Goal: Task Accomplishment & Management: Use online tool/utility

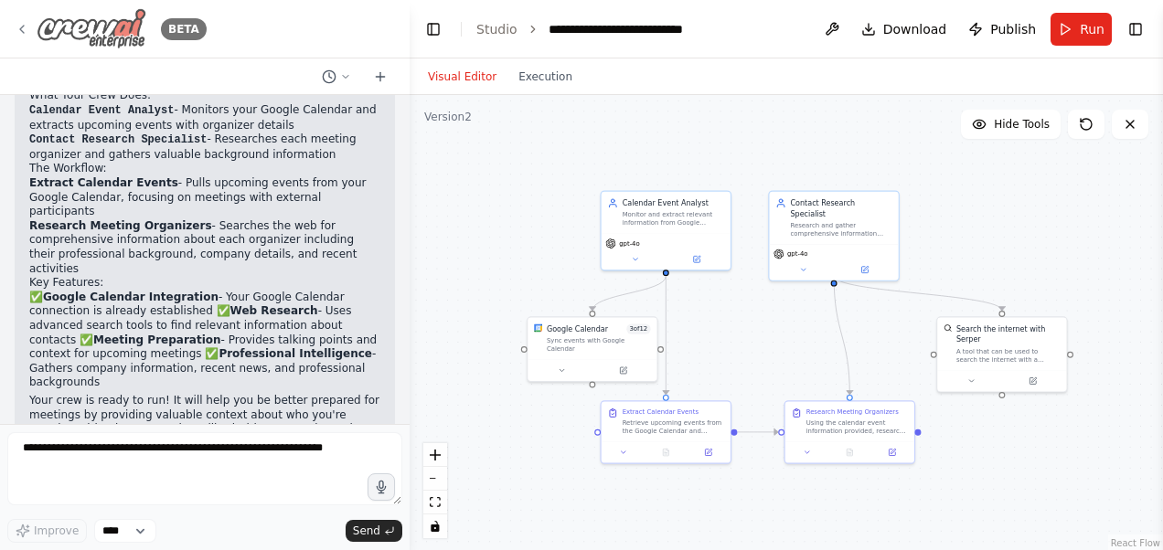
click at [20, 23] on icon at bounding box center [22, 29] width 15 height 15
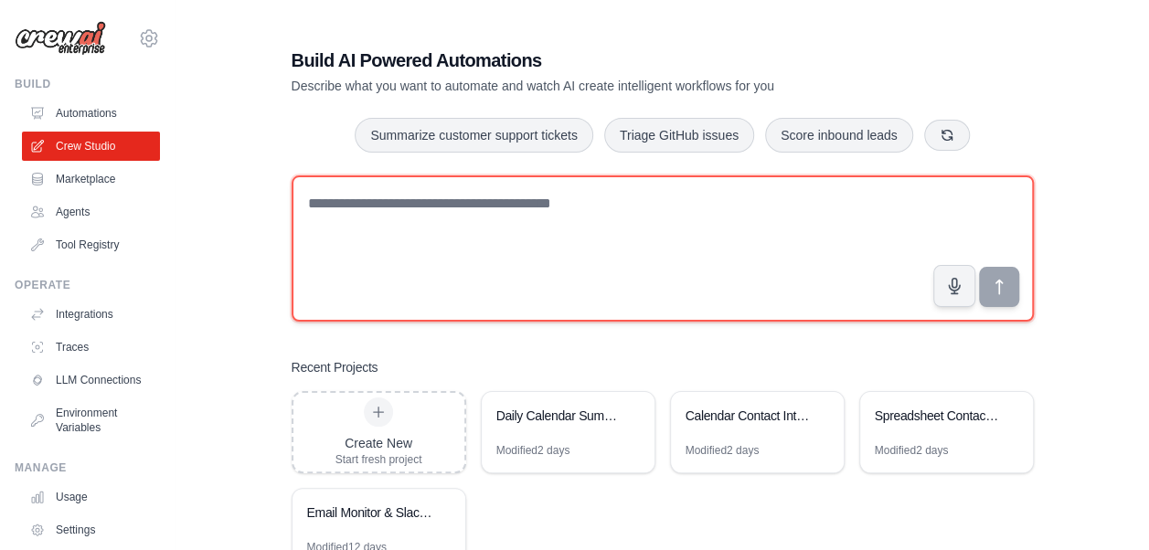
click at [488, 228] on textarea at bounding box center [663, 248] width 742 height 146
click at [493, 214] on textarea at bounding box center [663, 248] width 742 height 146
click at [528, 228] on textarea at bounding box center [663, 248] width 742 height 146
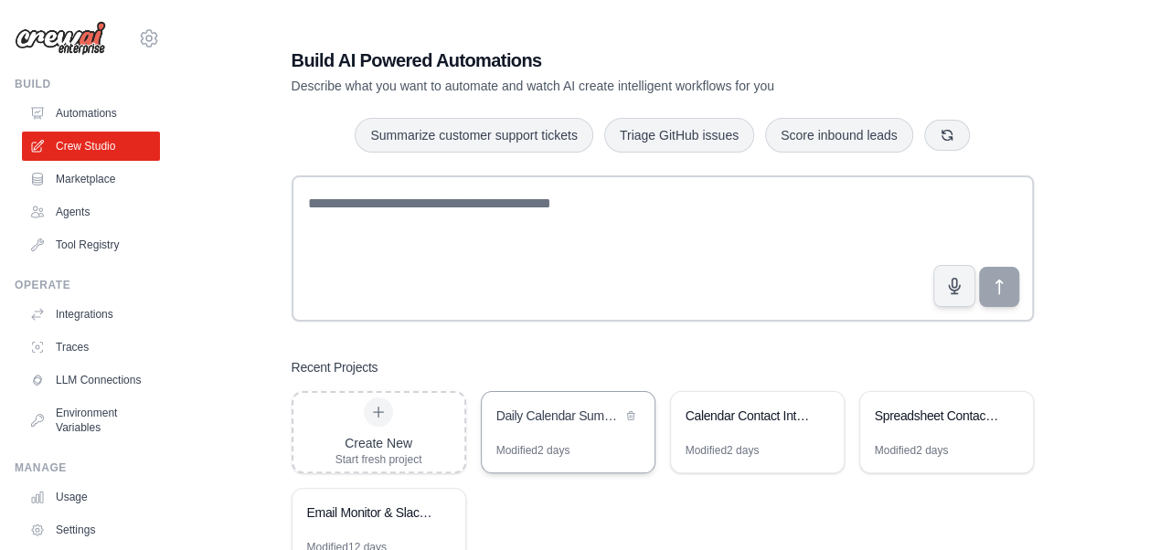
click at [556, 420] on div "Daily Calendar Summary Automation" at bounding box center [558, 416] width 125 height 18
click at [62, 207] on link "Agents" at bounding box center [93, 211] width 138 height 29
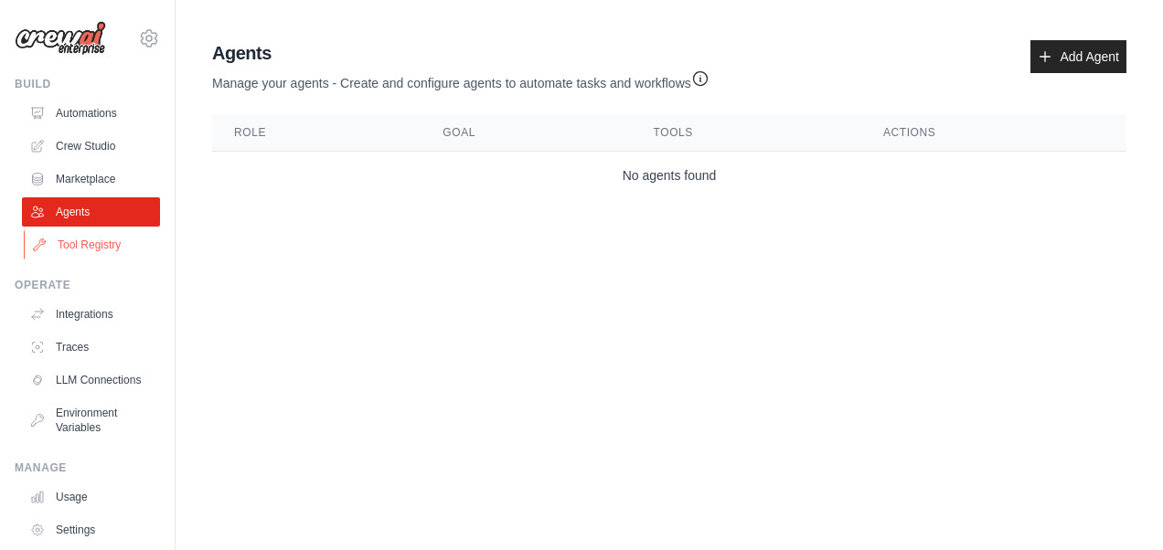
click at [80, 247] on link "Tool Registry" at bounding box center [93, 244] width 138 height 29
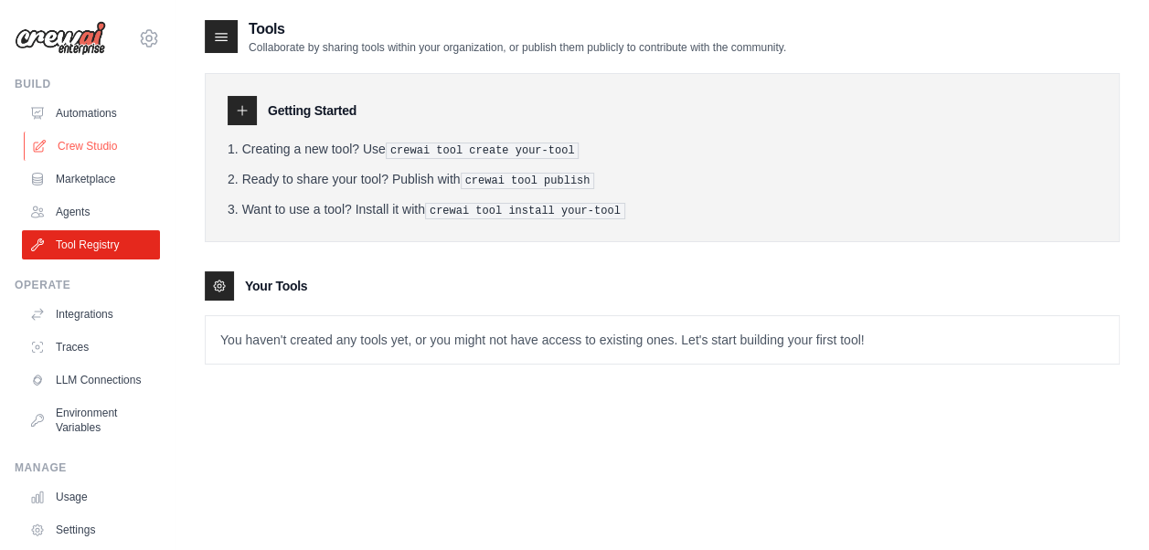
click at [91, 148] on link "Crew Studio" at bounding box center [93, 146] width 138 height 29
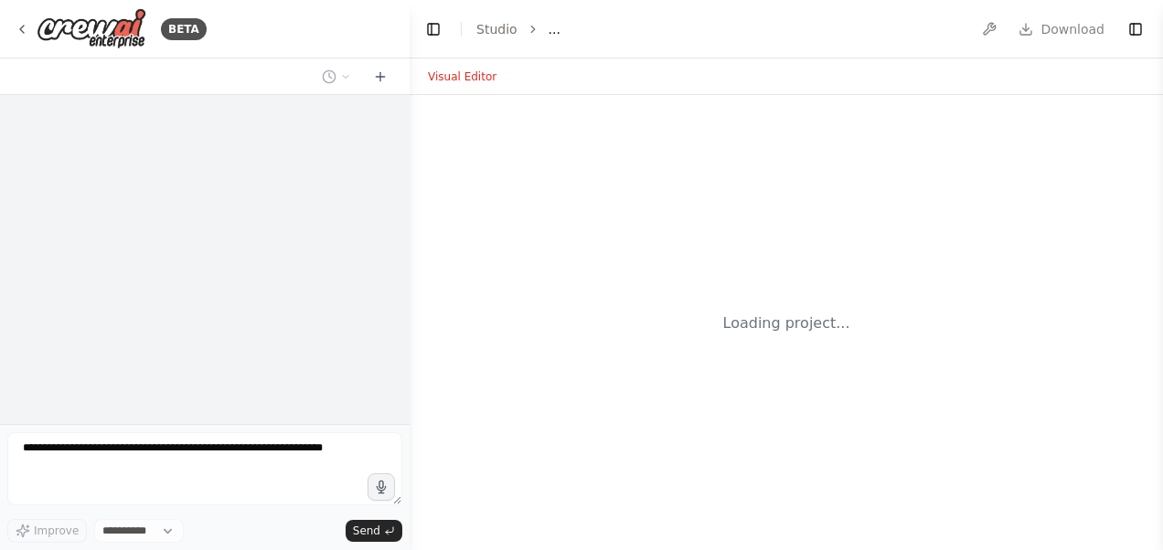
select select "****"
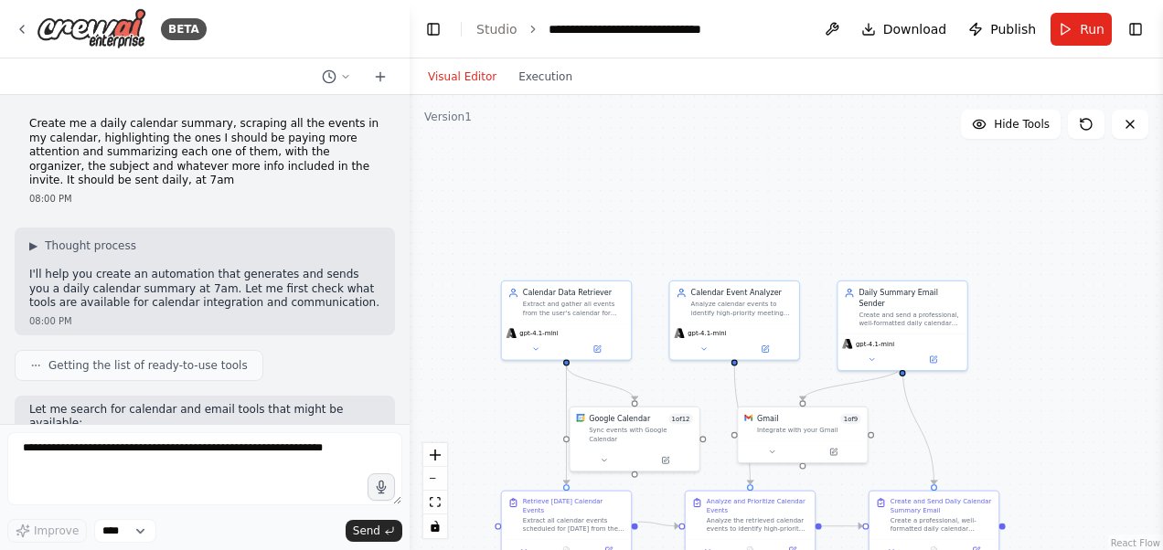
drag, startPoint x: 1066, startPoint y: 422, endPoint x: 993, endPoint y: 391, distance: 78.6
click at [1058, 397] on div ".deletable-edge-delete-btn { width: 20px; height: 20px; border: 0px solid #ffff…" at bounding box center [785, 323] width 753 height 457
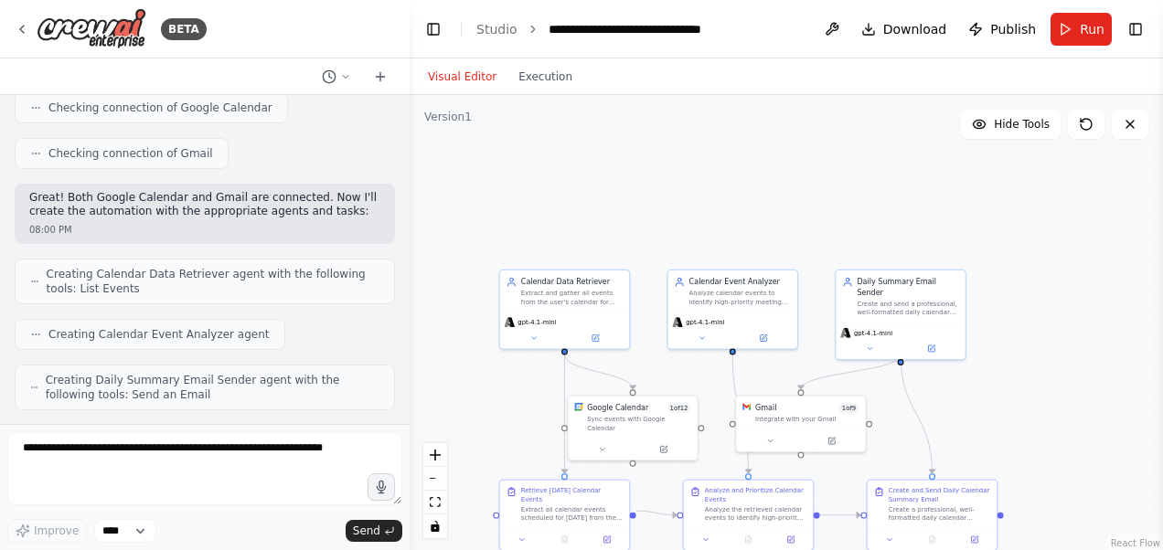
scroll to position [640, 0]
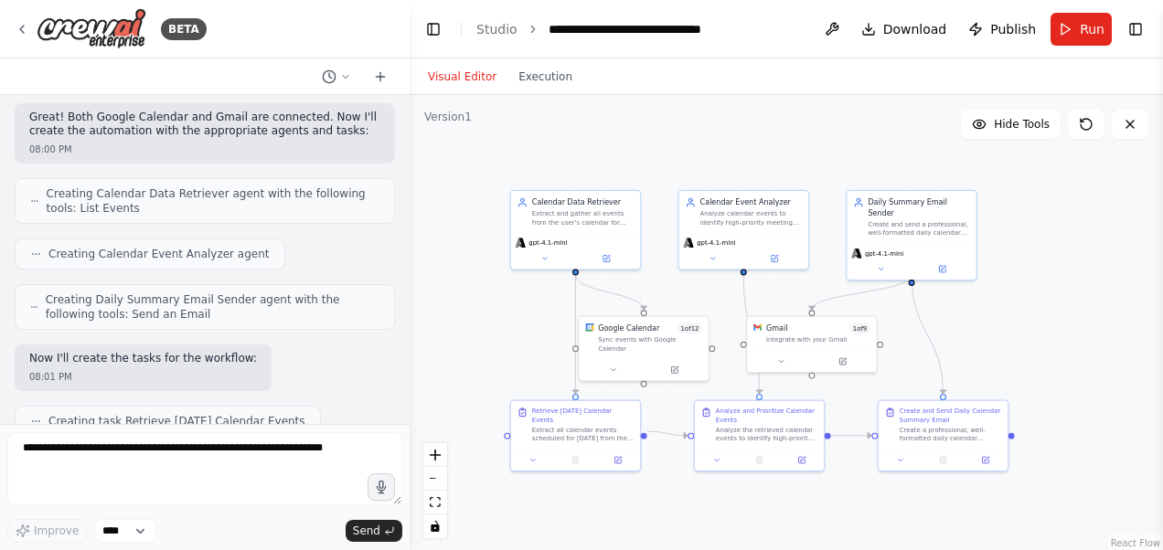
drag, startPoint x: 1024, startPoint y: 426, endPoint x: 1039, endPoint y: 350, distance: 77.4
click at [1039, 350] on div ".deletable-edge-delete-btn { width: 20px; height: 20px; border: 0px solid #ffff…" at bounding box center [785, 323] width 753 height 457
click at [547, 264] on button at bounding box center [548, 260] width 59 height 13
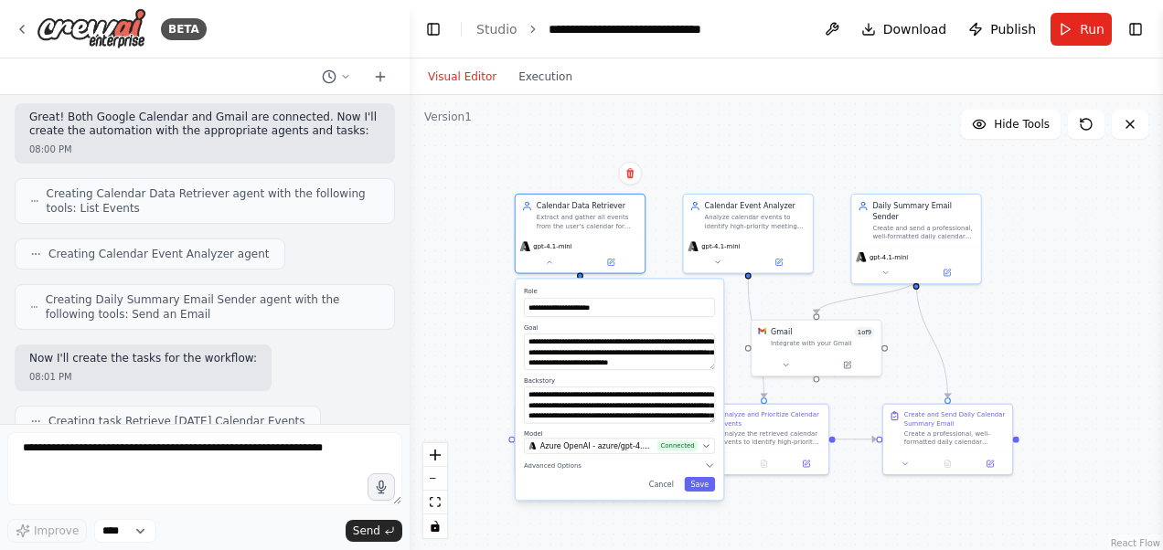
drag, startPoint x: 1111, startPoint y: 318, endPoint x: 1093, endPoint y: 311, distance: 19.7
click at [1110, 318] on div "**********" at bounding box center [785, 323] width 753 height 457
click at [669, 486] on button "Cancel" at bounding box center [660, 484] width 37 height 15
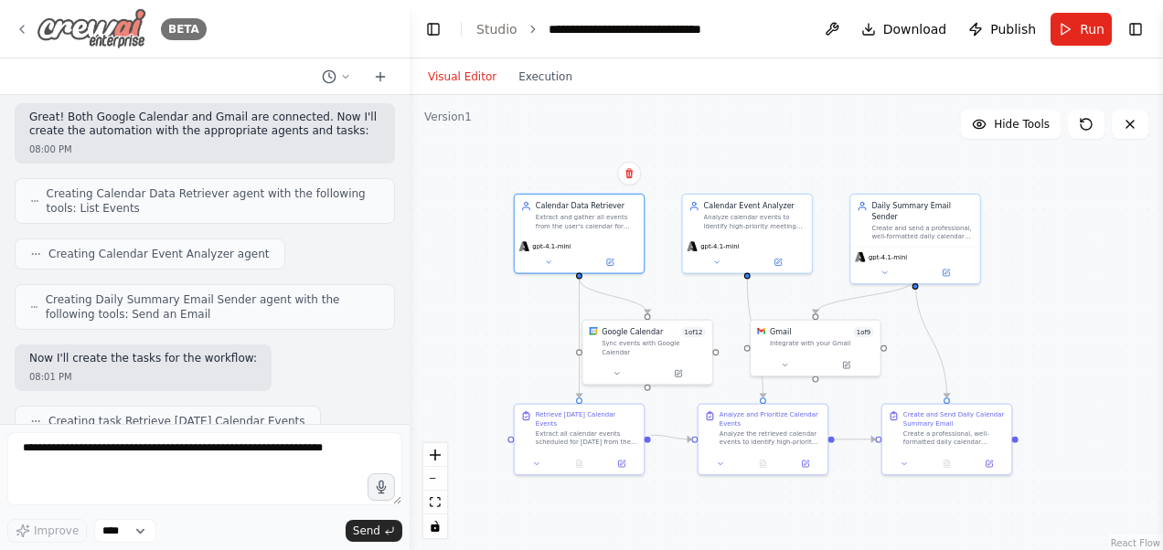
click at [24, 29] on icon at bounding box center [22, 29] width 15 height 15
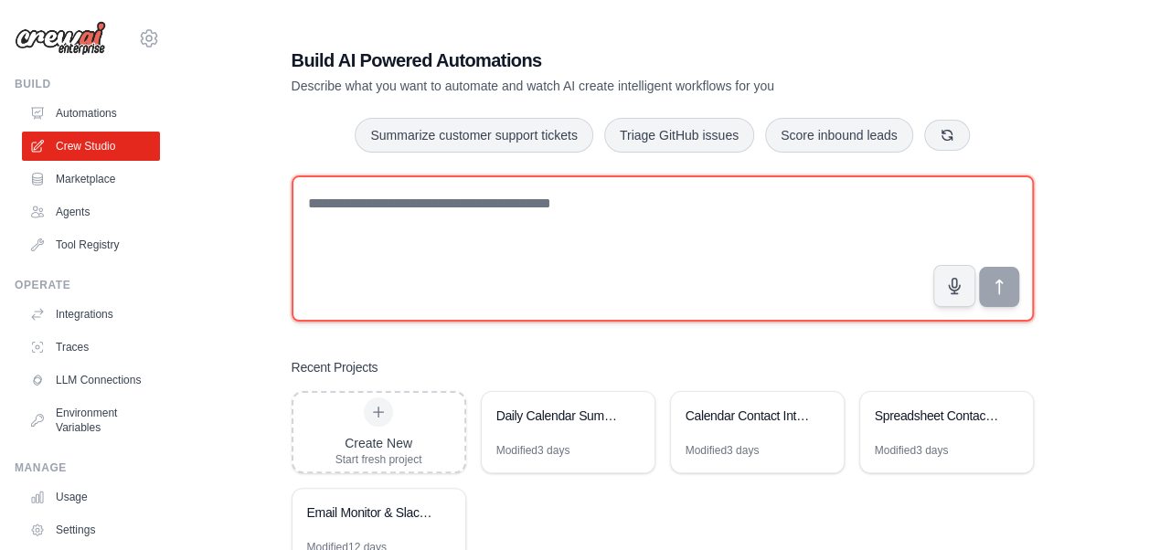
click at [499, 214] on textarea at bounding box center [663, 248] width 742 height 146
type textarea "*"
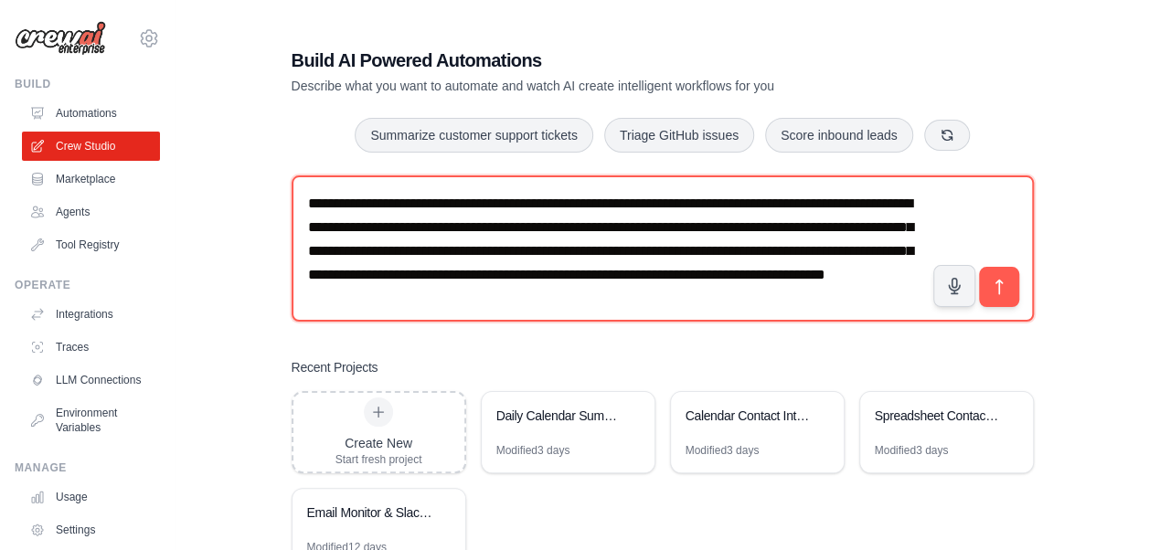
scroll to position [11, 0]
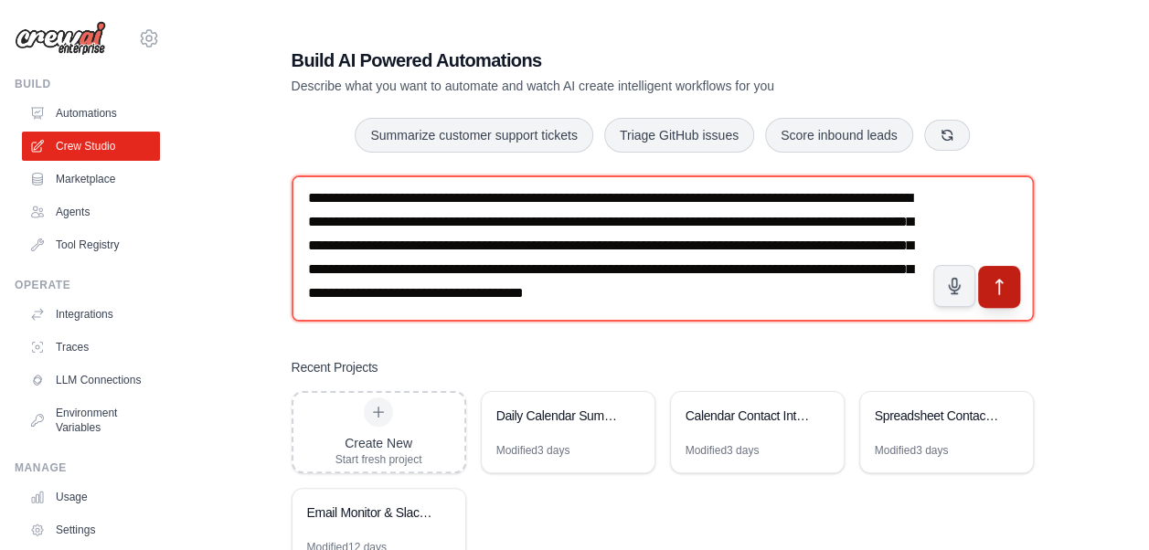
type textarea "**********"
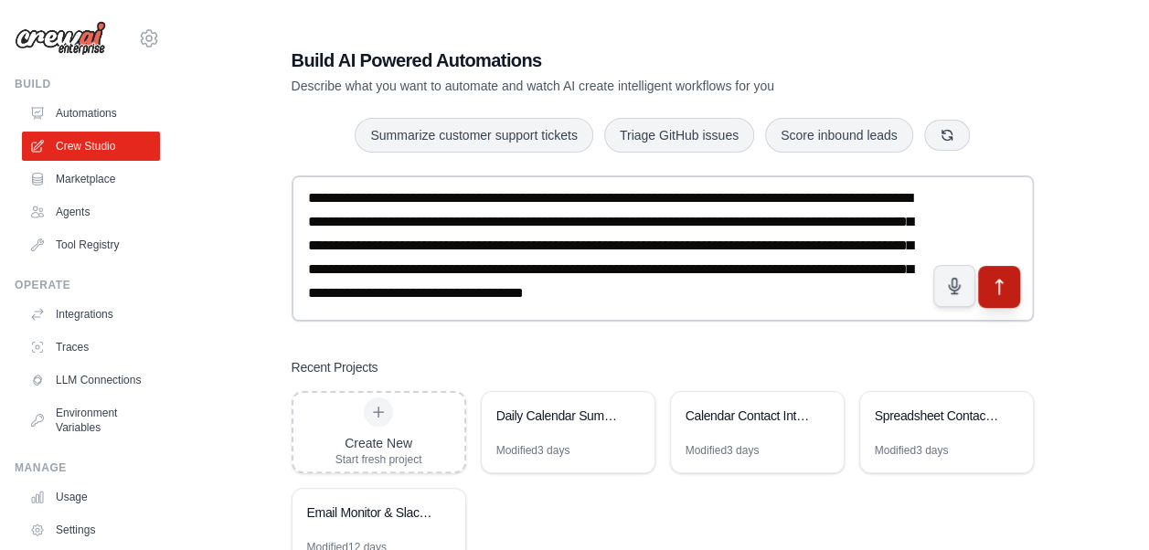
click at [986, 289] on button "submit" at bounding box center [998, 287] width 42 height 42
click at [81, 212] on link "Agents" at bounding box center [93, 211] width 138 height 29
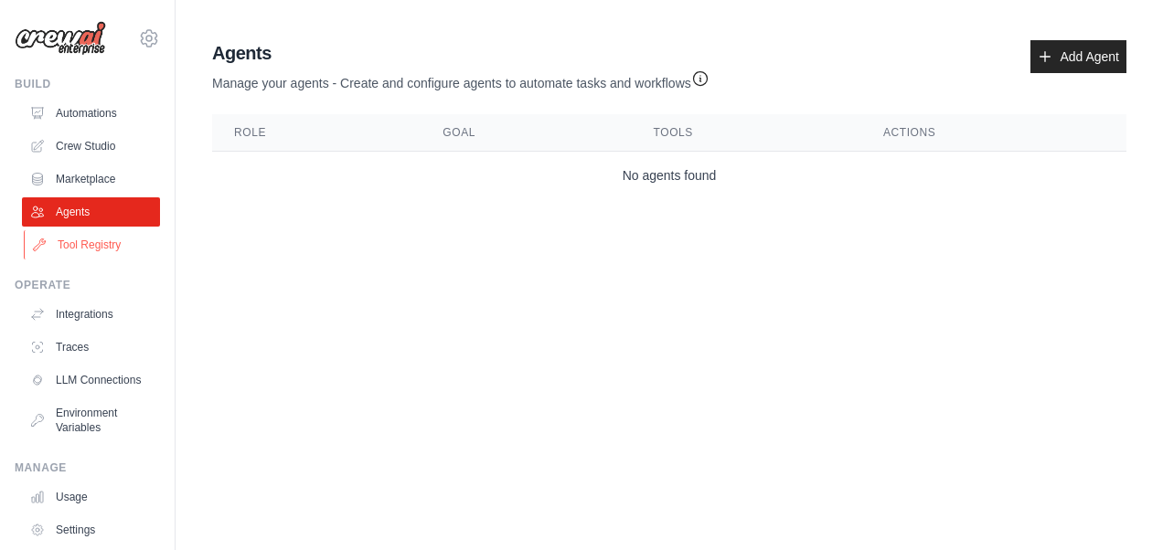
click at [120, 255] on link "Tool Registry" at bounding box center [93, 244] width 138 height 29
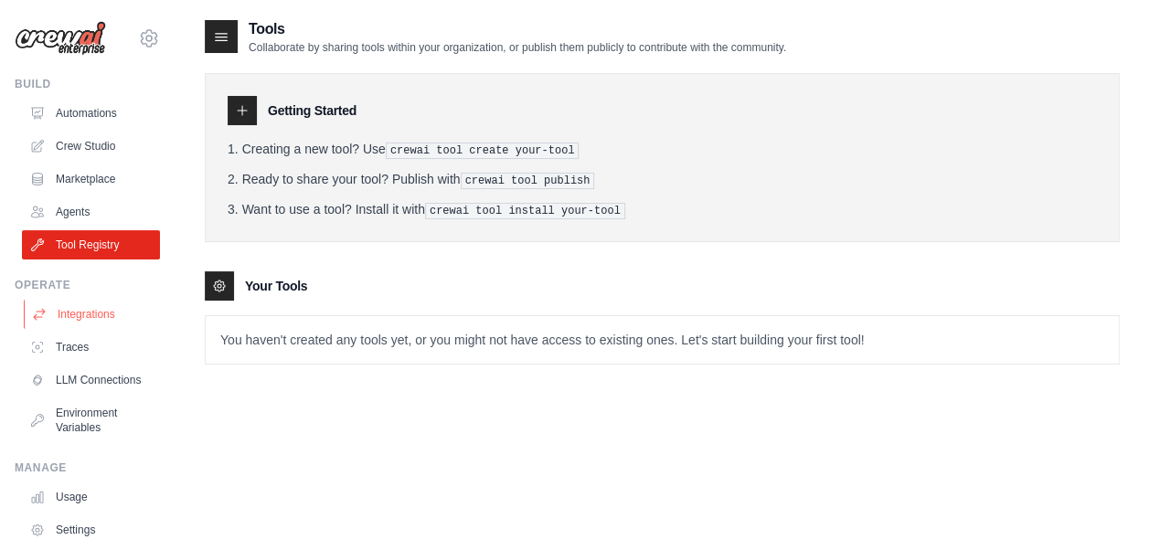
click at [91, 313] on link "Integrations" at bounding box center [93, 314] width 138 height 29
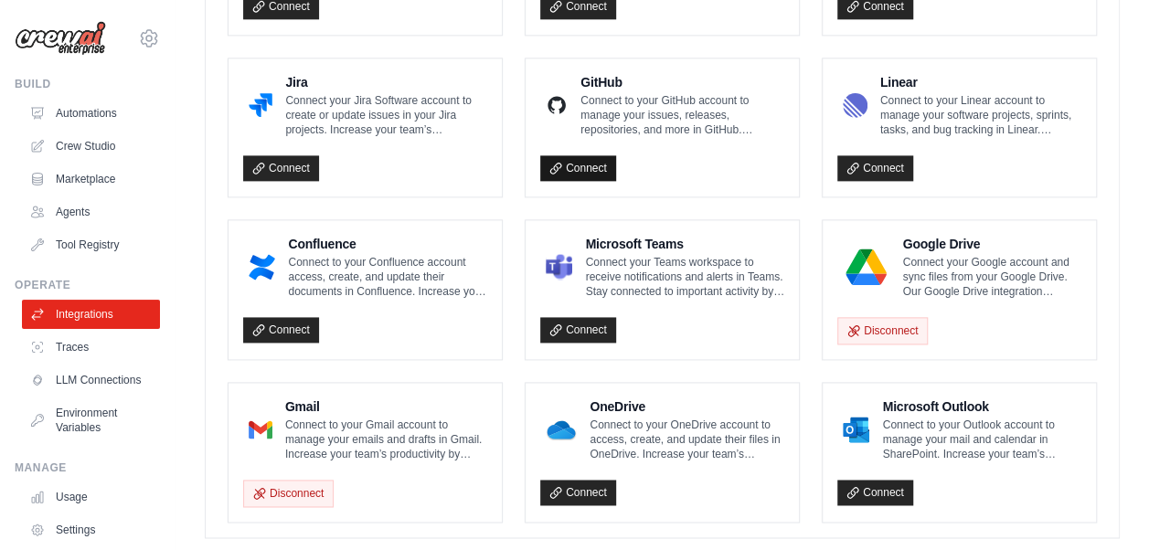
scroll to position [1164, 0]
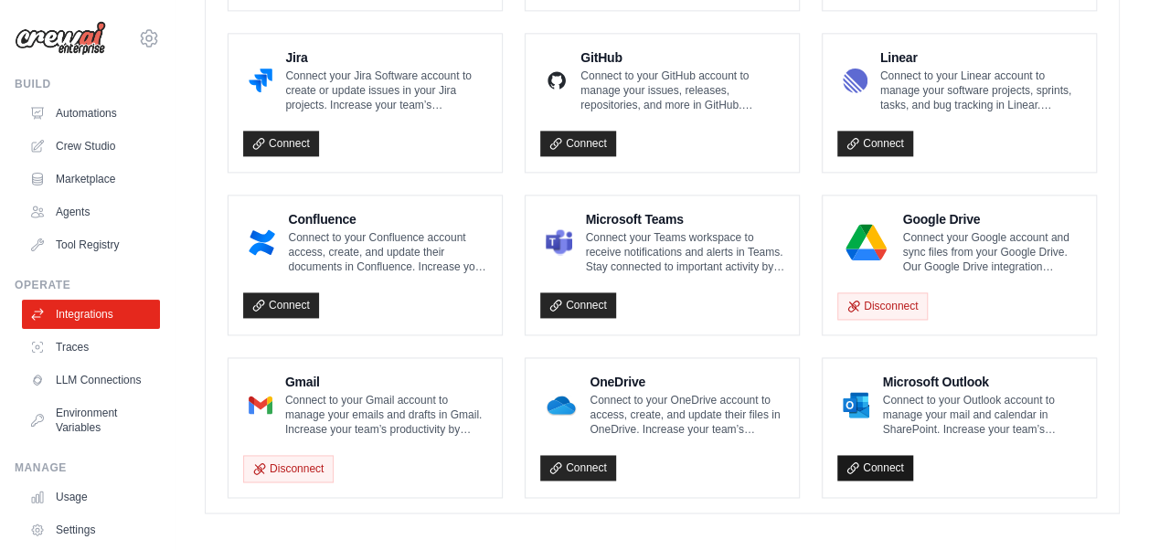
click at [878, 459] on link "Connect" at bounding box center [875, 468] width 76 height 26
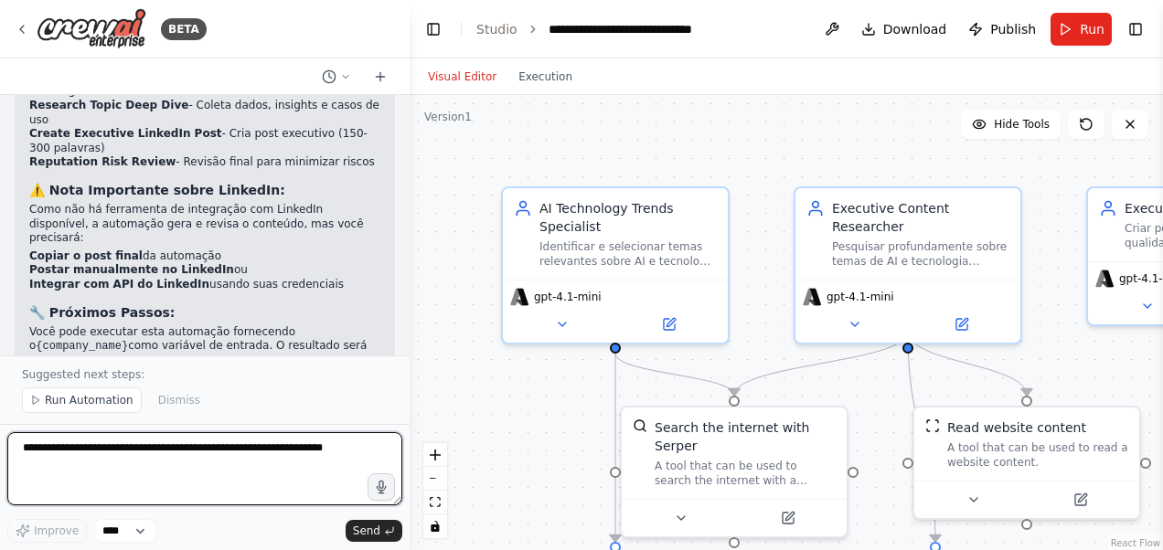
scroll to position [1718, 0]
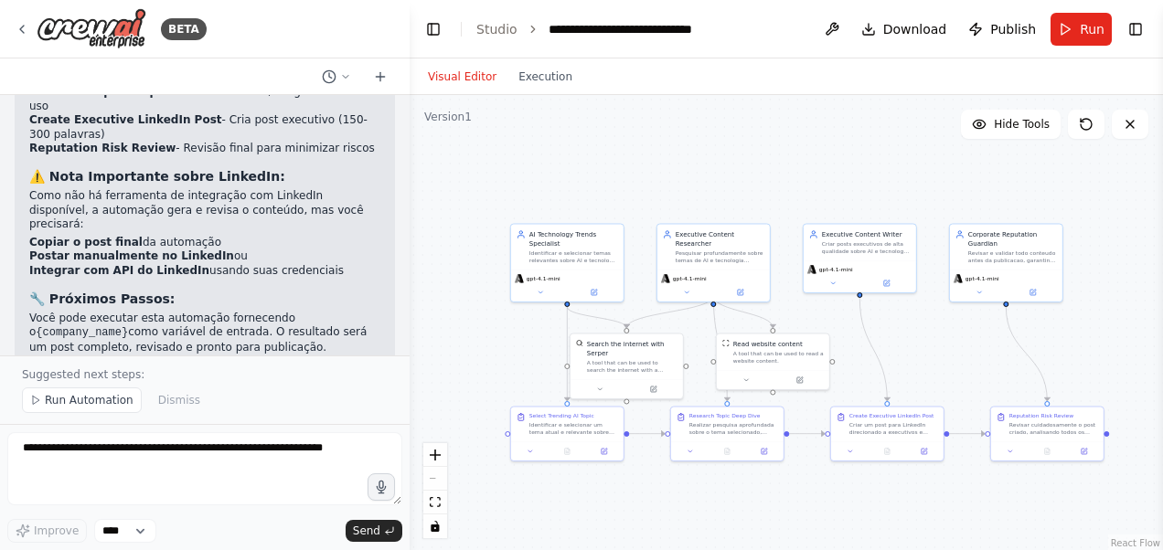
drag, startPoint x: 644, startPoint y: 336, endPoint x: 499, endPoint y: 356, distance: 146.6
click at [499, 356] on div ".deletable-edge-delete-btn { width: 20px; height: 20px; border: 0px solid #ffff…" at bounding box center [785, 323] width 753 height 457
click at [549, 294] on button at bounding box center [541, 290] width 52 height 11
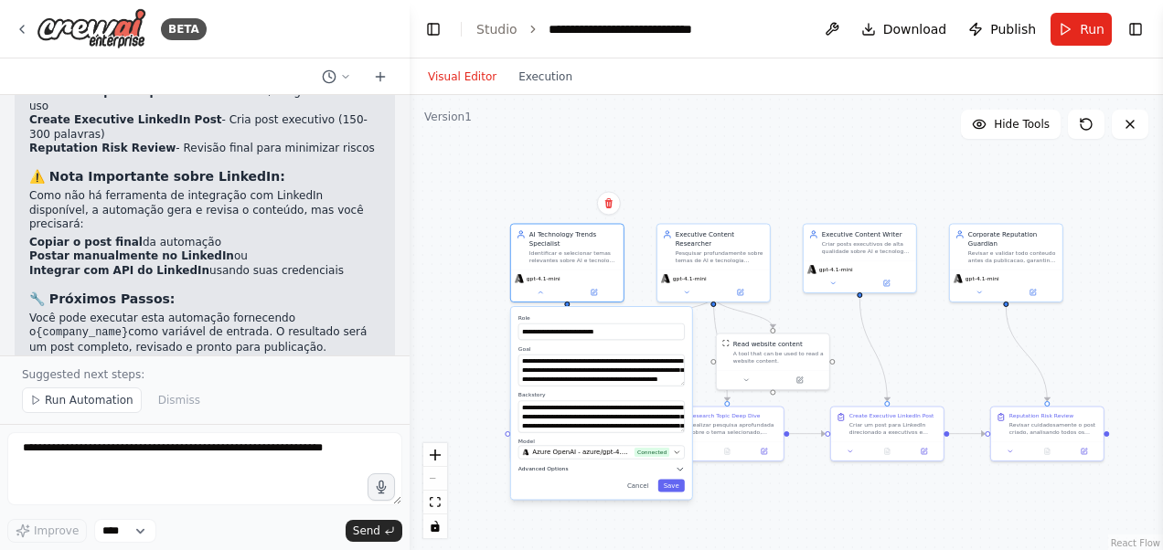
click at [678, 472] on icon "button" at bounding box center [679, 468] width 9 height 9
click at [825, 498] on div ".deletable-edge-delete-btn { width: 20px; height: 20px; border: 0px solid #ffff…" at bounding box center [785, 323] width 753 height 457
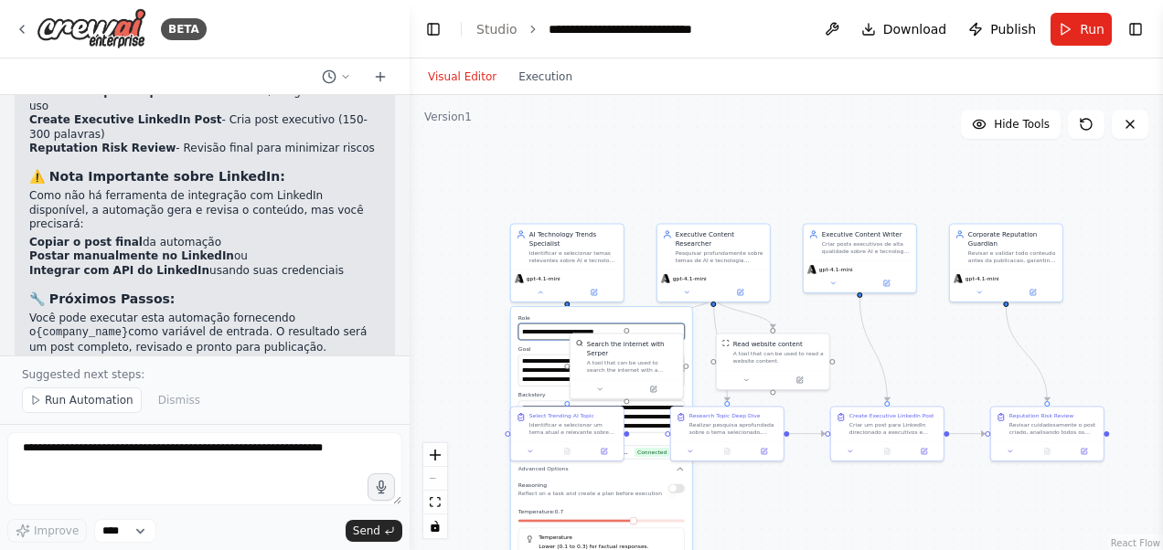
click at [634, 324] on input "**********" at bounding box center [601, 332] width 166 height 16
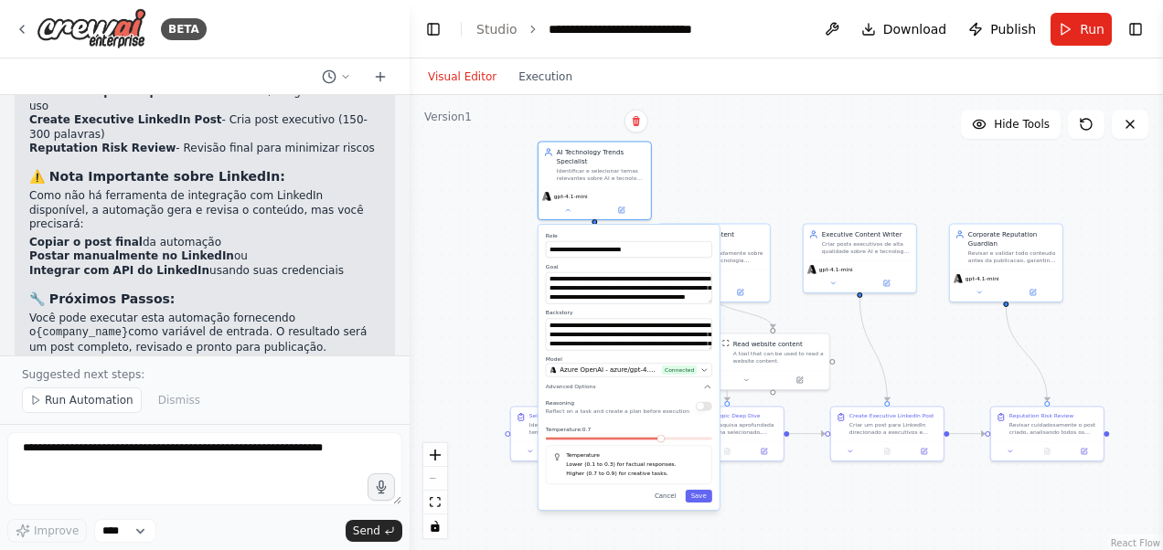
drag, startPoint x: 631, startPoint y: 313, endPoint x: 658, endPoint y: 229, distance: 87.6
click at [658, 229] on div "**********" at bounding box center [628, 367] width 181 height 285
click at [675, 497] on button "Cancel" at bounding box center [665, 496] width 33 height 13
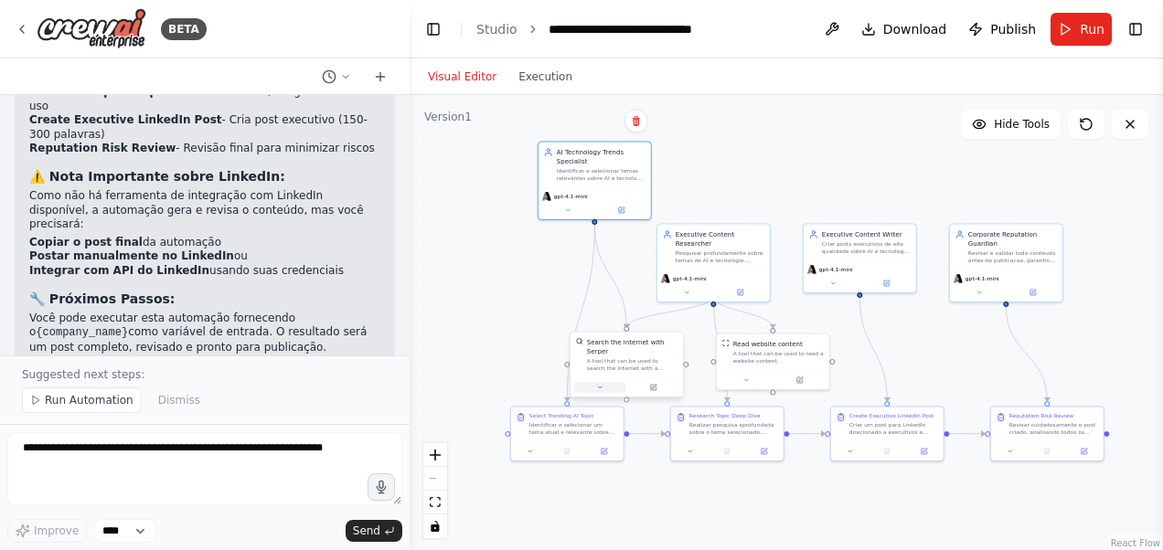
click at [605, 382] on button at bounding box center [600, 387] width 52 height 11
click at [1024, 120] on span "Hide Tools" at bounding box center [1021, 124] width 56 height 15
click at [1024, 120] on span "Show Tools" at bounding box center [1019, 124] width 60 height 15
click at [1139, 31] on button "Toggle Right Sidebar" at bounding box center [1135, 29] width 26 height 26
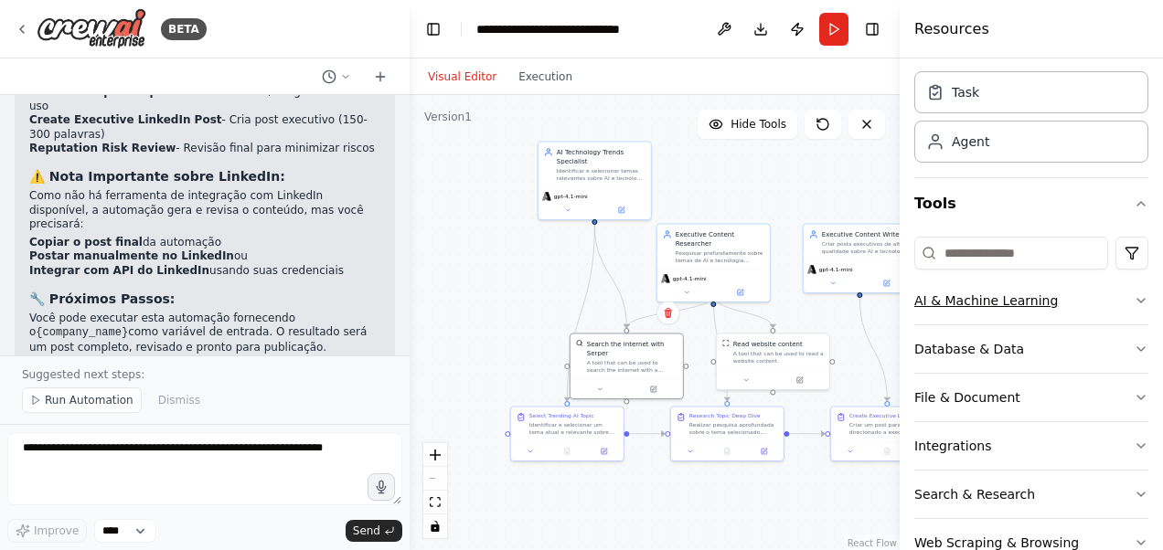
scroll to position [96, 0]
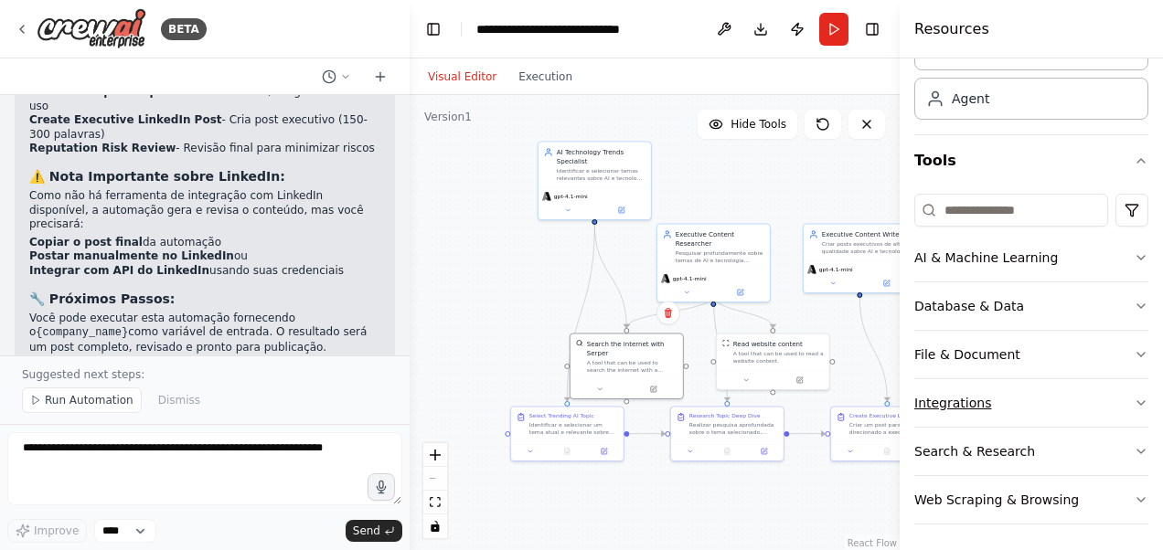
click at [1133, 398] on icon "button" at bounding box center [1140, 403] width 15 height 15
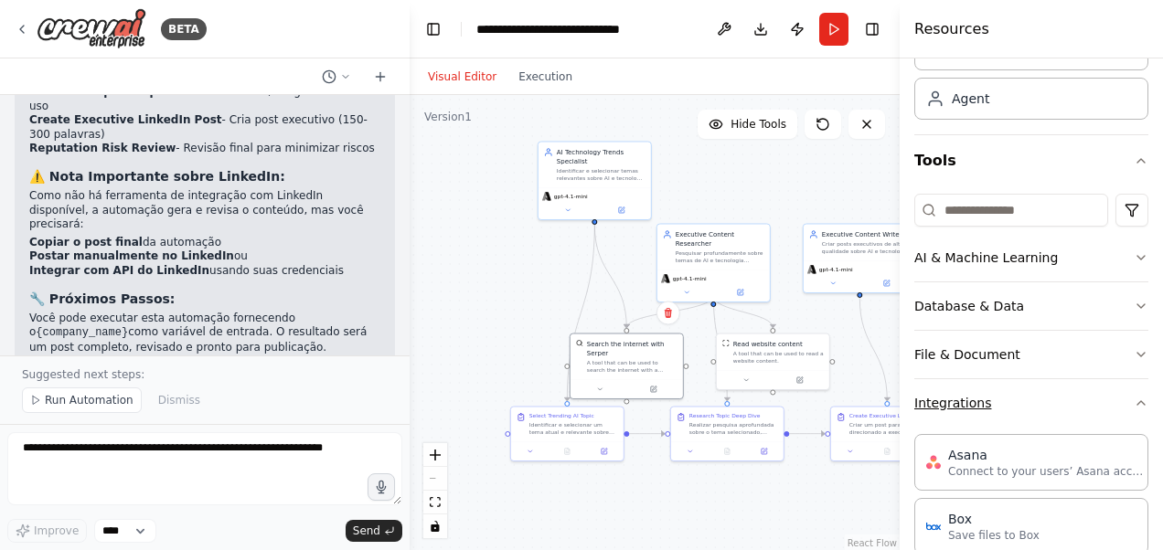
click at [1046, 388] on button "Integrations" at bounding box center [1031, 403] width 234 height 48
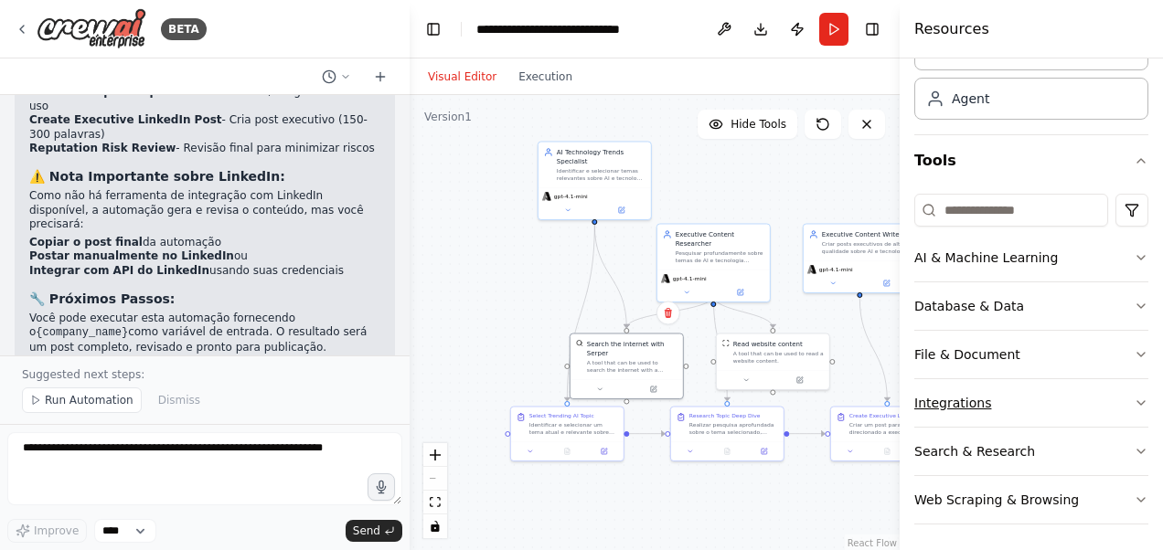
drag, startPoint x: 1040, startPoint y: 395, endPoint x: 1045, endPoint y: 383, distance: 12.7
click at [1042, 394] on button "Integrations" at bounding box center [1031, 403] width 234 height 48
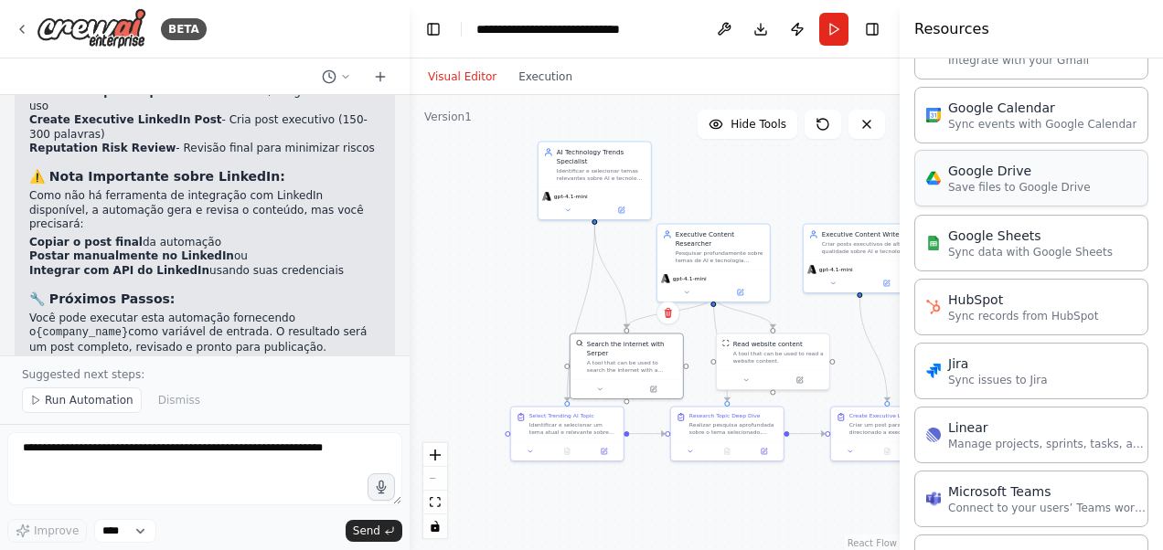
scroll to position [736, 0]
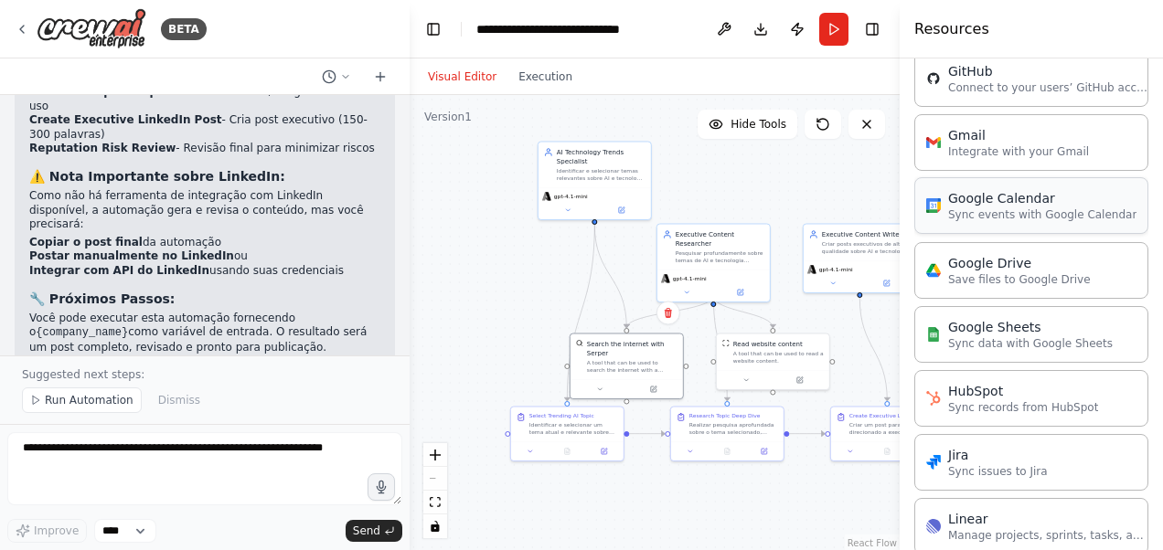
click at [989, 210] on p "Sync events with Google Calendar" at bounding box center [1042, 214] width 188 height 15
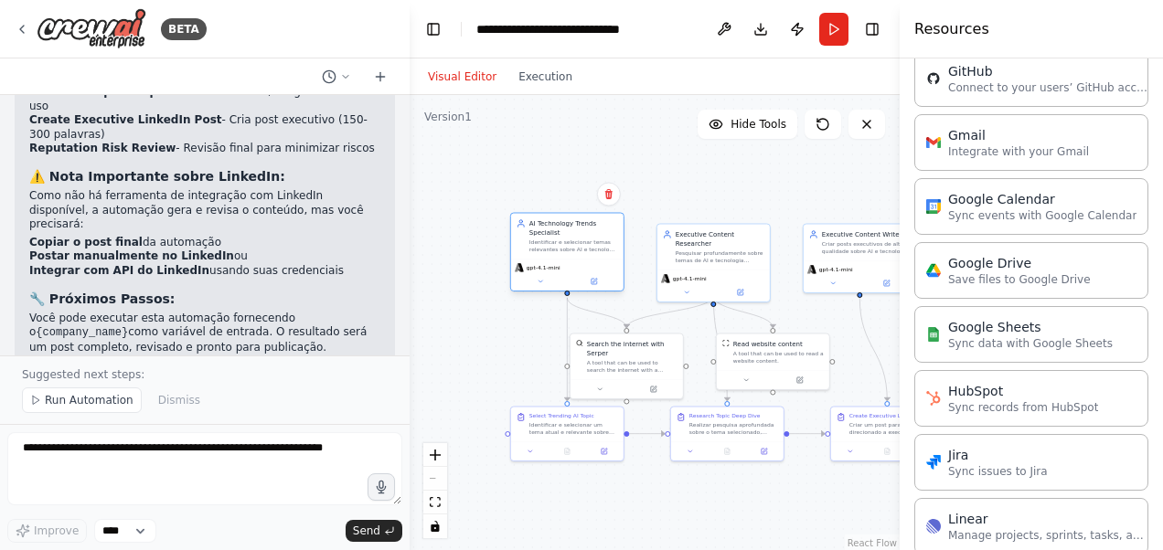
drag, startPoint x: 587, startPoint y: 165, endPoint x: 553, endPoint y: 237, distance: 79.7
click at [553, 237] on div "AI Technology Trends Specialist Identificar e selecionar temas relevantes sobre…" at bounding box center [573, 235] width 89 height 35
click at [532, 75] on button "Execution" at bounding box center [545, 77] width 76 height 22
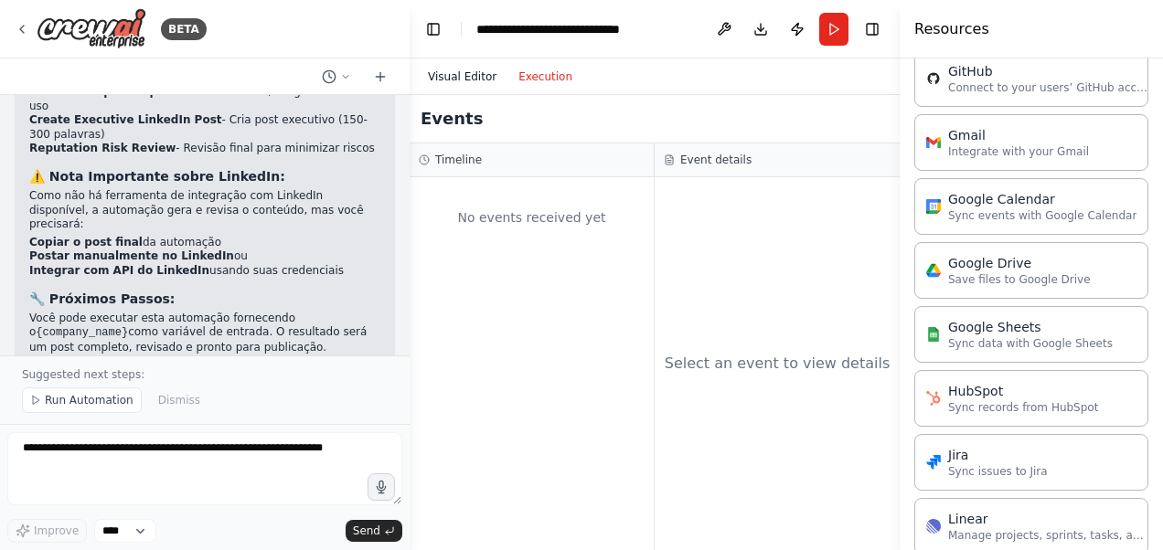
click at [475, 79] on button "Visual Editor" at bounding box center [462, 77] width 90 height 22
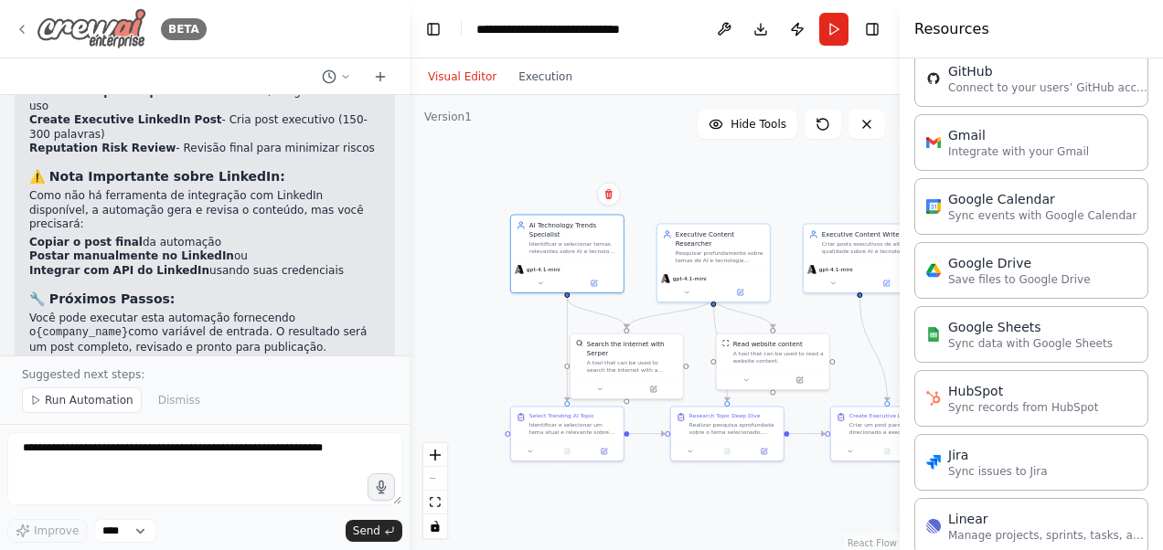
click at [18, 31] on icon at bounding box center [22, 29] width 15 height 15
